Goal: Information Seeking & Learning: Learn about a topic

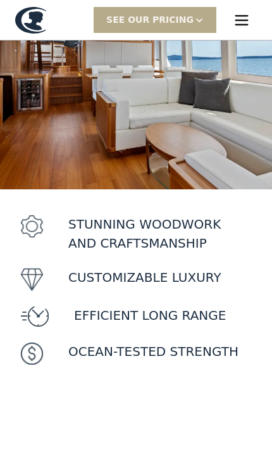
scroll to position [428, 0]
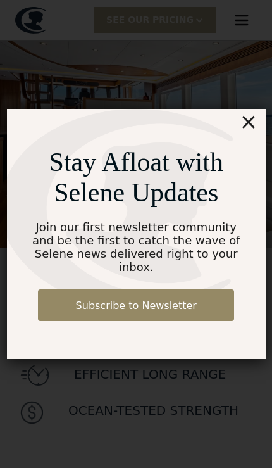
click at [221, 289] on link "Subscribe to Newsletter" at bounding box center [136, 305] width 196 height 32
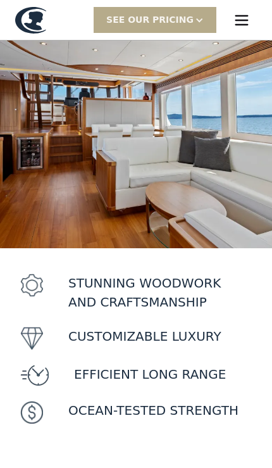
click at [222, 139] on img at bounding box center [136, 121] width 272 height 253
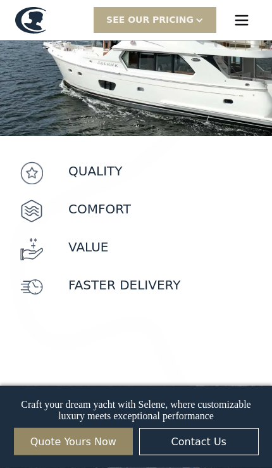
scroll to position [1173, 0]
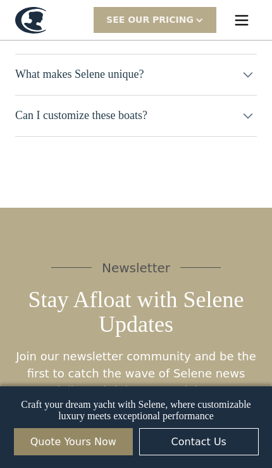
scroll to position [8556, 0]
click at [248, 18] on img "menu" at bounding box center [242, 20] width 18 height 18
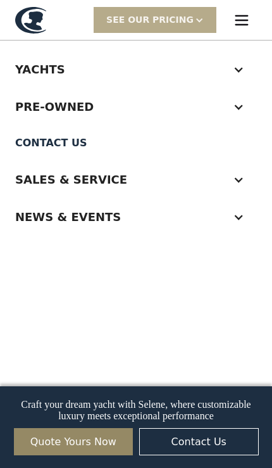
click at [246, 110] on div "Pre-Owned" at bounding box center [136, 106] width 242 height 37
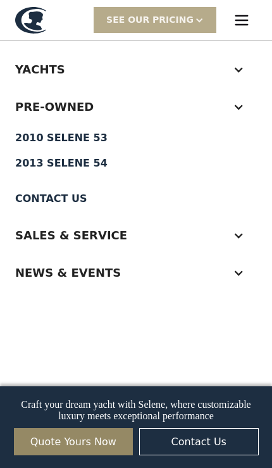
click at [79, 137] on div "2010 Selene 53" at bounding box center [136, 138] width 242 height 10
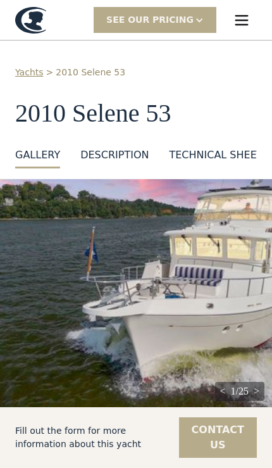
click at [41, 156] on div "GALLERY" at bounding box center [37, 155] width 45 height 15
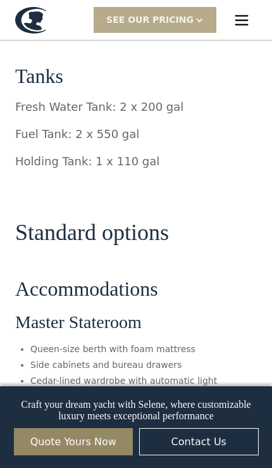
scroll to position [2702, 0]
